Goal: Transaction & Acquisition: Purchase product/service

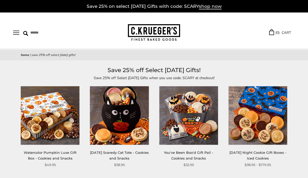
click at [215, 8] on span "shop now" at bounding box center [210, 7] width 23 height 6
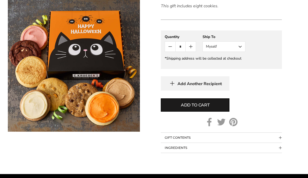
scroll to position [273, 0]
click at [240, 46] on button "Myself" at bounding box center [223, 46] width 43 height 10
click at [224, 67] on button "Other Recipient" at bounding box center [224, 65] width 42 height 9
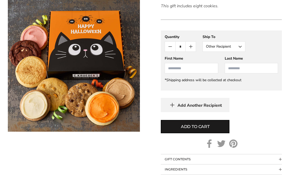
click at [175, 69] on input "First Name" at bounding box center [191, 68] width 53 height 10
type input "*****"
click at [248, 68] on input "Last Name" at bounding box center [251, 68] width 53 height 10
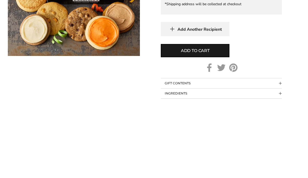
type input "*****"
click at [219, 120] on button "Add to cart" at bounding box center [195, 126] width 69 height 13
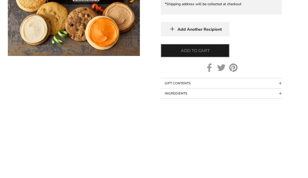
scroll to position [349, 0]
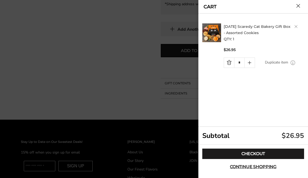
click at [258, 159] on link "Checkout" at bounding box center [253, 154] width 102 height 10
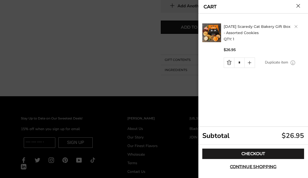
click at [253, 155] on link "Checkout" at bounding box center [253, 154] width 102 height 10
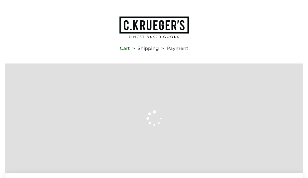
type input "**********"
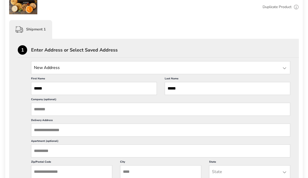
scroll to position [141, 0]
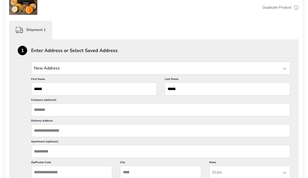
click at [285, 67] on div at bounding box center [284, 69] width 6 height 6
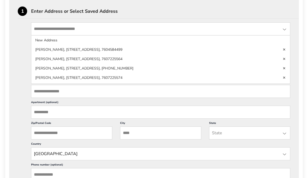
scroll to position [180, 0]
click at [285, 30] on div at bounding box center [284, 30] width 6 height 6
click at [283, 31] on div at bounding box center [284, 30] width 6 height 6
click at [286, 76] on link "Delete address" at bounding box center [283, 78] width 3 height 4
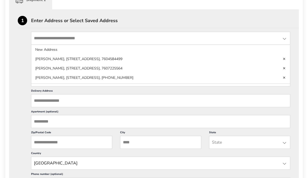
scroll to position [168, 0]
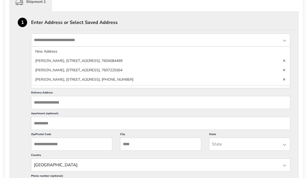
click at [283, 41] on div at bounding box center [284, 41] width 6 height 6
click at [284, 40] on div at bounding box center [284, 41] width 6 height 6
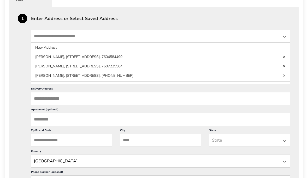
scroll to position [172, 0]
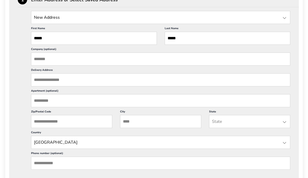
scroll to position [192, 0]
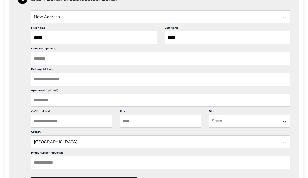
click at [45, 64] on input "Company (optional)" at bounding box center [160, 58] width 259 height 13
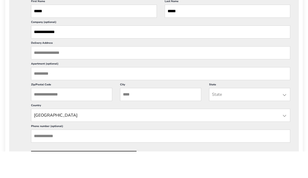
type input "**********"
click at [79, 73] on input "Delivery Address" at bounding box center [160, 79] width 259 height 13
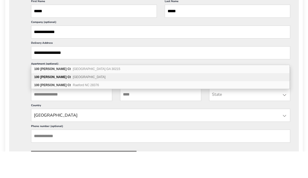
type input "**********"
click at [88, 102] on span "Kingsport TN 37660" at bounding box center [89, 104] width 33 height 4
type input "**********"
type input "*********"
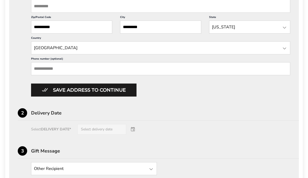
scroll to position [286, 0]
click at [133, 97] on button "Save address to continue" at bounding box center [83, 90] width 105 height 13
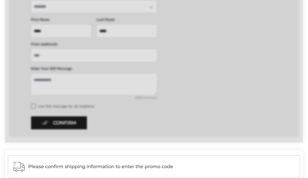
scroll to position [292, 0]
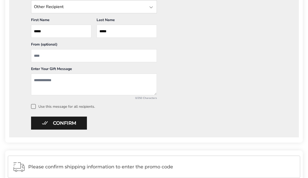
click at [49, 84] on textarea "Add a message" at bounding box center [94, 85] width 126 height 22
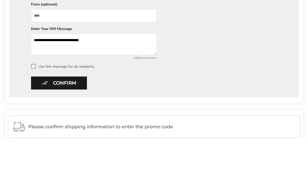
type textarea "**********"
click at [79, 117] on button "Confirm" at bounding box center [59, 123] width 56 height 13
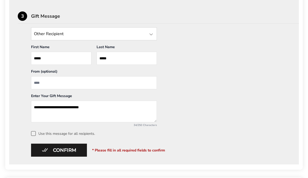
click at [48, 85] on input "From" at bounding box center [94, 82] width 126 height 13
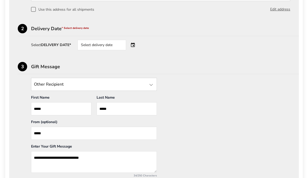
scroll to position [214, 0]
type input "*****"
click at [136, 48] on div "Select delivery date" at bounding box center [108, 45] width 63 height 10
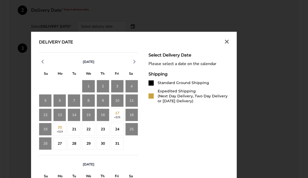
scroll to position [234, 0]
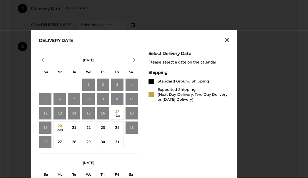
click at [74, 128] on div "21" at bounding box center [74, 128] width 13 height 13
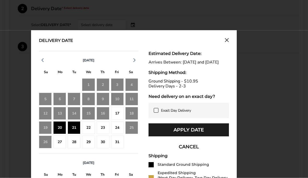
scroll to position [234, 0]
click at [200, 137] on button "Apply Date" at bounding box center [188, 130] width 80 height 13
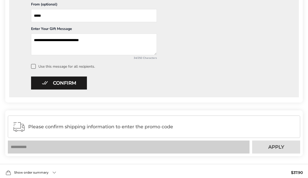
scroll to position [337, 0]
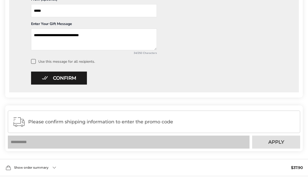
click at [77, 79] on button "Confirm" at bounding box center [59, 78] width 56 height 13
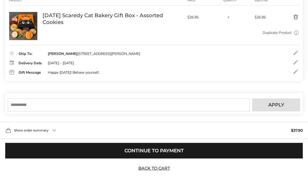
scroll to position [115, 0]
click at [30, 112] on input "text" at bounding box center [129, 105] width 242 height 13
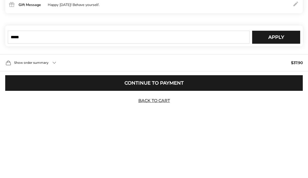
type input "*****"
click at [282, 103] on span "Apply" at bounding box center [276, 105] width 16 height 5
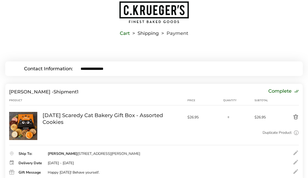
scroll to position [0, 0]
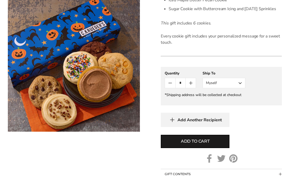
scroll to position [238, 0]
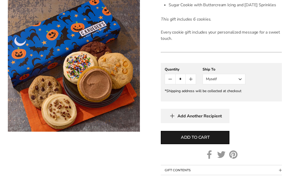
click at [244, 83] on button "Myself" at bounding box center [223, 79] width 43 height 10
click at [232, 103] on button "Other Recipient" at bounding box center [224, 98] width 42 height 9
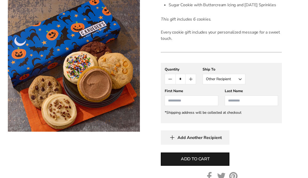
click at [190, 106] on input "First Name" at bounding box center [191, 101] width 53 height 10
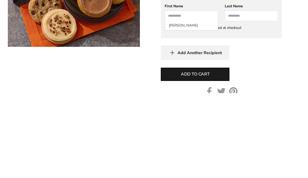
click at [223, 153] on button "Add to cart" at bounding box center [195, 159] width 69 height 13
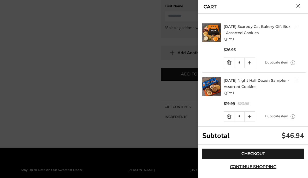
click at [228, 64] on link "Quantity minus button" at bounding box center [229, 63] width 10 height 10
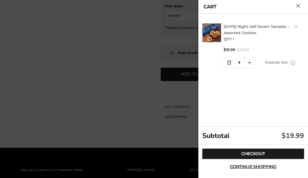
click at [258, 159] on link "Checkout" at bounding box center [253, 154] width 102 height 10
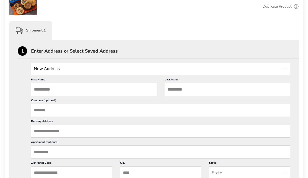
scroll to position [144, 0]
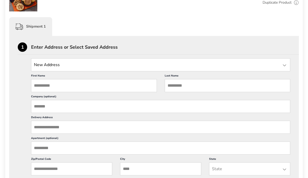
click at [55, 87] on input "First Name" at bounding box center [94, 85] width 126 height 13
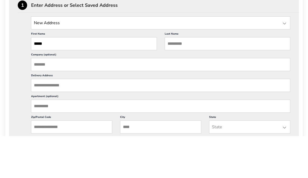
type input "*****"
click at [199, 79] on input "Last Name" at bounding box center [228, 85] width 126 height 13
type input "*****"
click at [59, 100] on input "Company (optional)" at bounding box center [160, 106] width 259 height 13
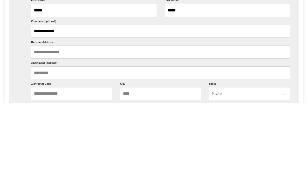
type input "**********"
click at [99, 121] on input "Delivery Address" at bounding box center [160, 127] width 259 height 13
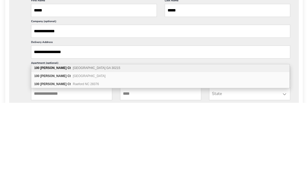
scroll to position [0, 0]
type input "**********"
click at [88, 150] on span "[GEOGRAPHIC_DATA]" at bounding box center [89, 152] width 33 height 4
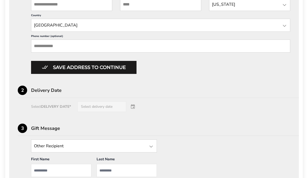
scroll to position [309, 0]
click at [130, 74] on button "Save address to continue" at bounding box center [83, 67] width 105 height 13
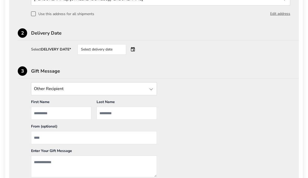
scroll to position [212, 0]
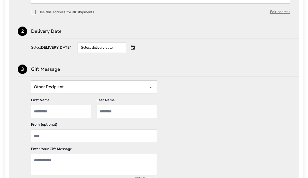
click at [136, 50] on div "Select delivery date" at bounding box center [108, 48] width 63 height 10
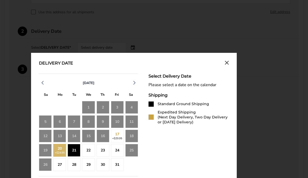
click at [74, 152] on div "21" at bounding box center [74, 150] width 13 height 13
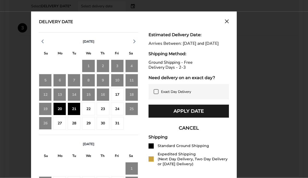
click at [206, 118] on button "Apply Date" at bounding box center [188, 111] width 80 height 13
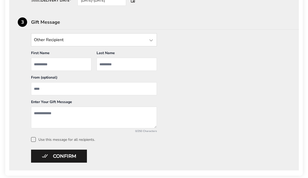
scroll to position [259, 0]
click at [53, 91] on input "From" at bounding box center [94, 88] width 126 height 13
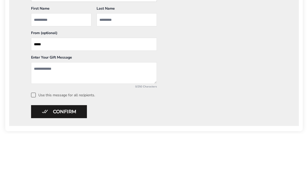
type input "*****"
click at [63, 107] on textarea "Add a message" at bounding box center [94, 118] width 126 height 22
type textarea "**********"
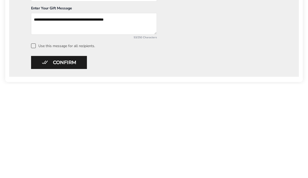
click at [79, 150] on button "Confirm" at bounding box center [59, 156] width 56 height 13
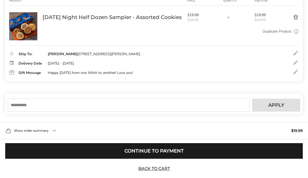
click at [35, 112] on input "text" at bounding box center [129, 105] width 242 height 13
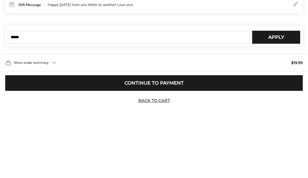
type input "*****"
click at [284, 103] on span "Apply" at bounding box center [276, 105] width 16 height 5
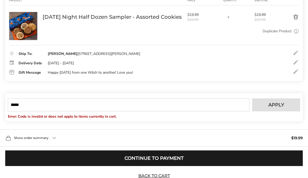
scroll to position [123, 0]
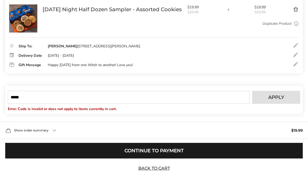
click at [177, 158] on button "Continue to Payment" at bounding box center [153, 151] width 297 height 16
